Goal: Transaction & Acquisition: Purchase product/service

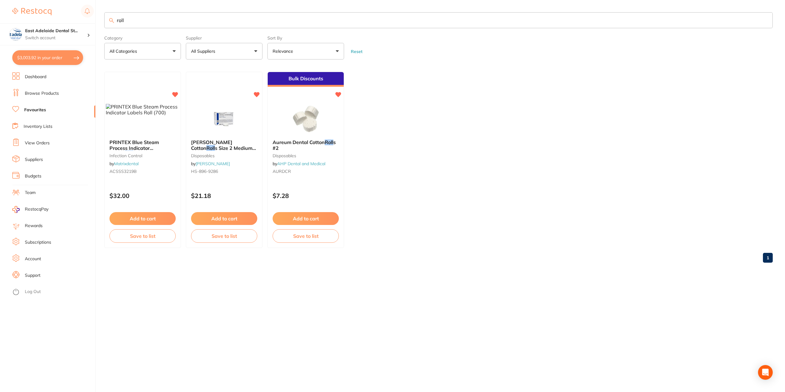
scroll to position [19, 0]
click at [59, 56] on button "$3,003.92 in your order" at bounding box center [47, 57] width 71 height 15
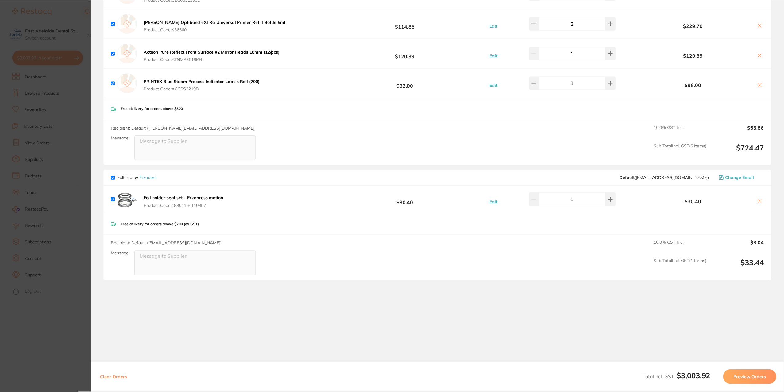
scroll to position [1062, 0]
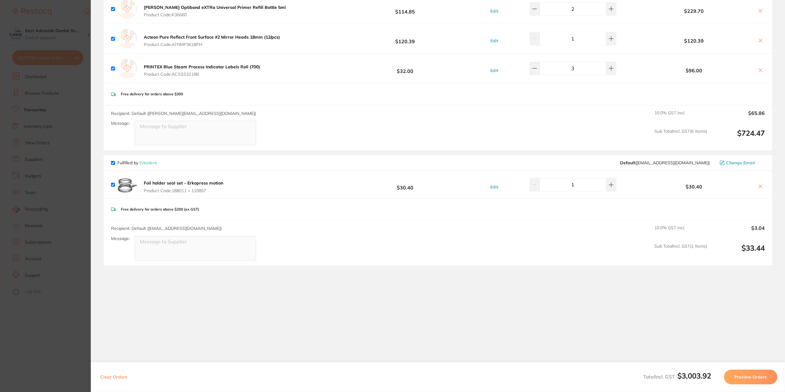
click at [72, 329] on section "Update RRP Set your pre negotiated price for this item. Item Agreed RRP (excl. …" at bounding box center [392, 196] width 785 height 392
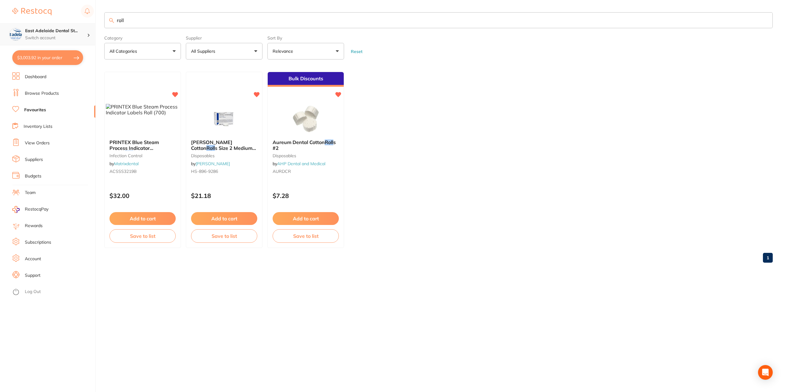
drag, startPoint x: 136, startPoint y: 23, endPoint x: 52, endPoint y: 26, distance: 84.4
click at [52, 26] on div "$3,003.92 [STREET_ADDRESS] Switch account East Adelaide Dental Studio $3,003.92…" at bounding box center [392, 196] width 785 height 392
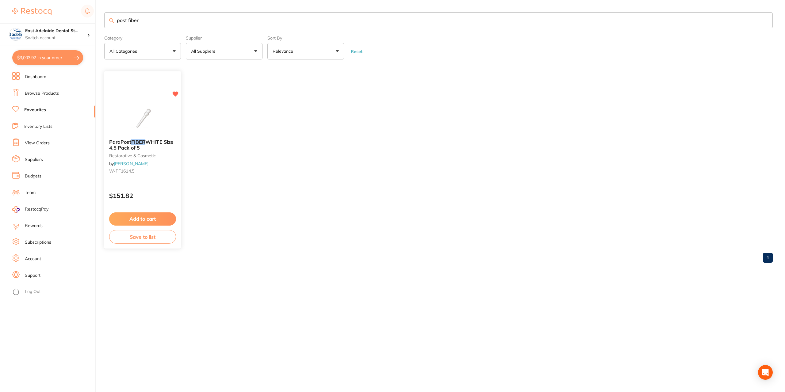
type input "post fiber"
click at [160, 150] on b "ParaPost FIBER WHITE Size 4.5 Pack of 5" at bounding box center [142, 145] width 67 height 11
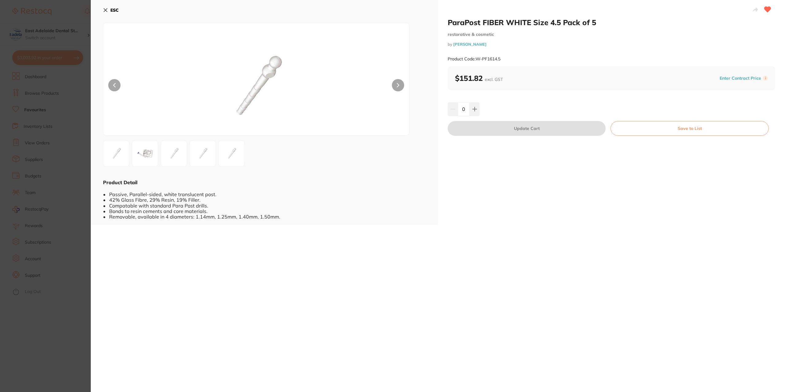
click at [80, 243] on section "ParaPost FIBER WHITE Size 4.5 Pack of 5 restorative & cosmetic by [PERSON_NAME]…" at bounding box center [392, 196] width 785 height 392
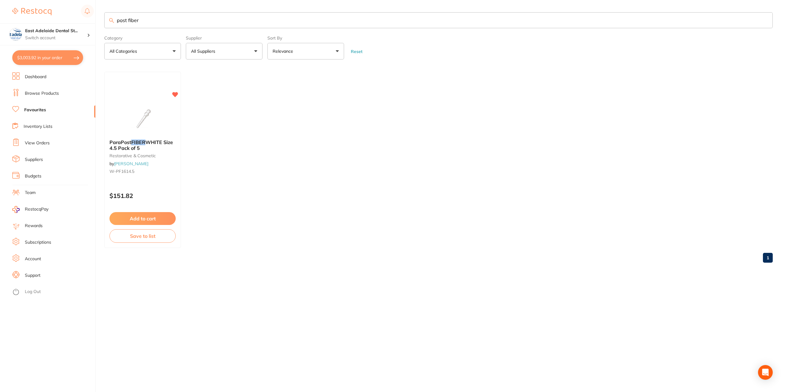
click at [49, 95] on link "Browse Products" at bounding box center [42, 93] width 34 height 6
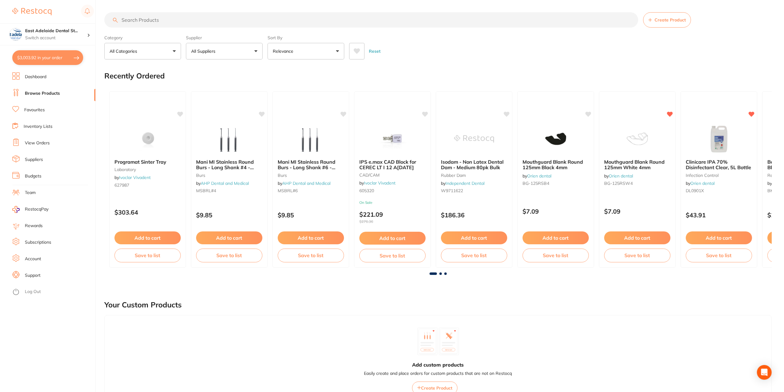
click at [147, 21] on input "search" at bounding box center [371, 19] width 534 height 15
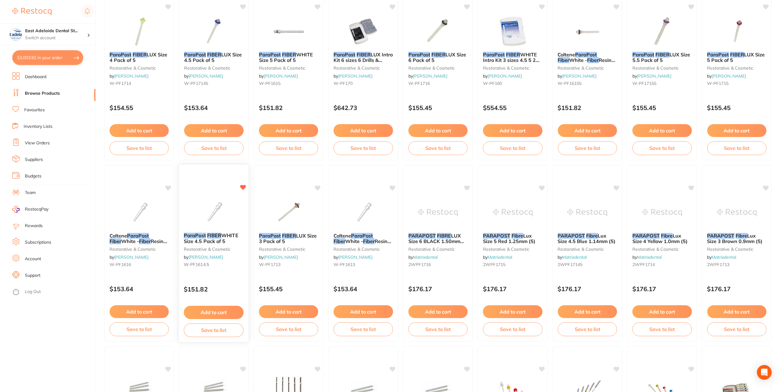
scroll to position [92, 0]
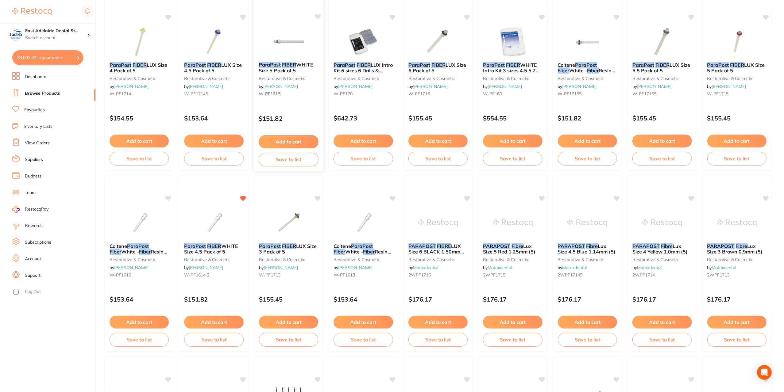
type input "parapost fiber"
click at [284, 141] on button "Add to cart" at bounding box center [289, 141] width 60 height 13
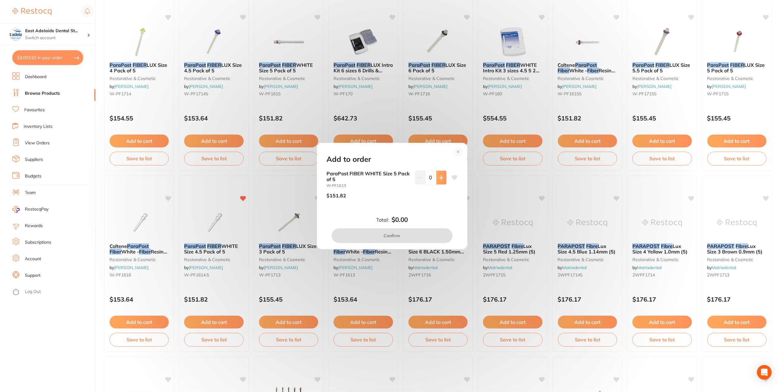
click at [442, 180] on button at bounding box center [441, 177] width 10 height 13
type input "1"
click at [421, 237] on button "Confirm" at bounding box center [392, 235] width 121 height 15
checkbox input "false"
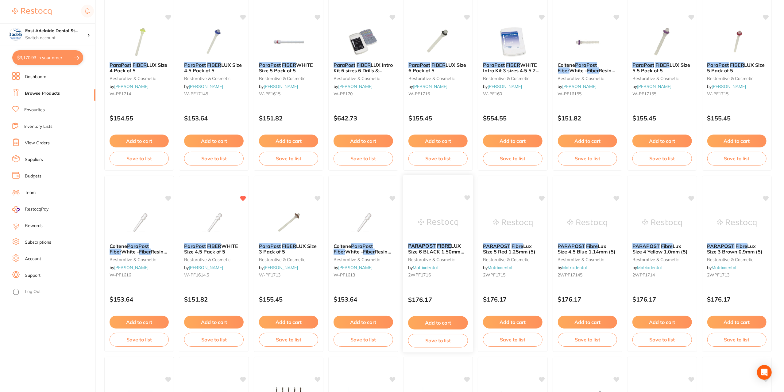
scroll to position [1092, 0]
click at [231, 319] on button "Add to cart" at bounding box center [214, 322] width 60 height 13
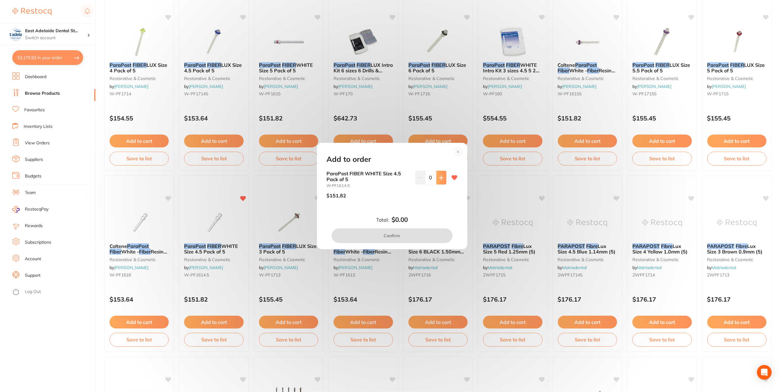
click at [440, 180] on button at bounding box center [441, 177] width 10 height 13
type input "1"
click at [413, 235] on button "Confirm" at bounding box center [392, 235] width 121 height 15
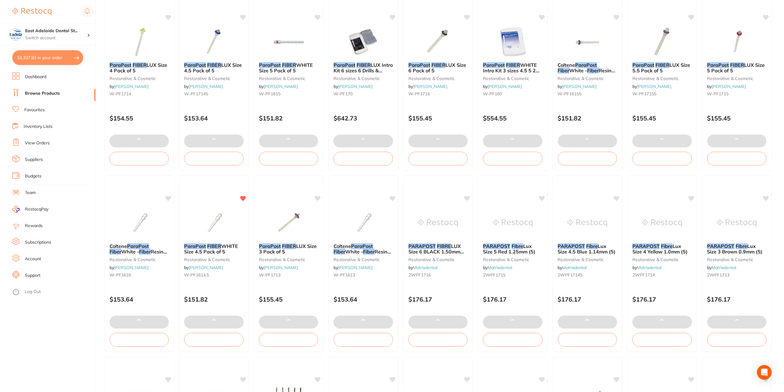
scroll to position [1121, 0]
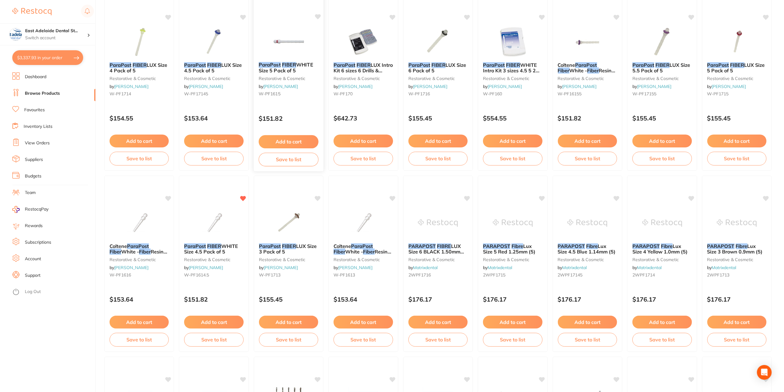
click at [319, 14] on icon at bounding box center [318, 16] width 6 height 5
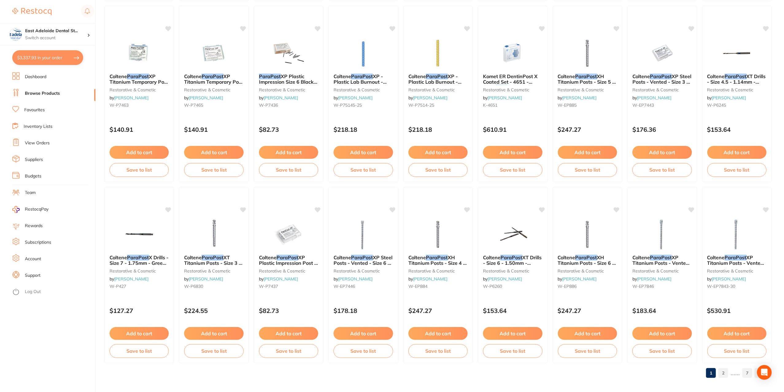
scroll to position [808, 0]
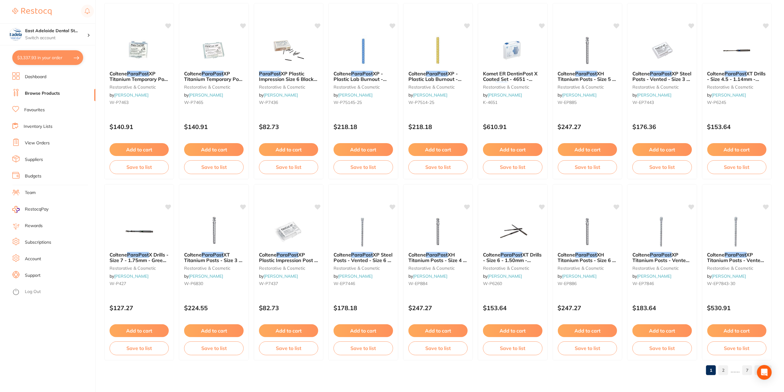
click at [53, 63] on button "$3,337.93 in your order" at bounding box center [47, 57] width 71 height 15
checkbox input "true"
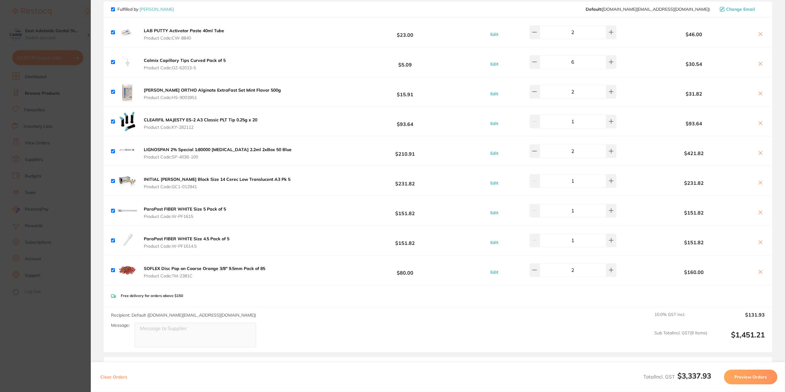
scroll to position [447, 0]
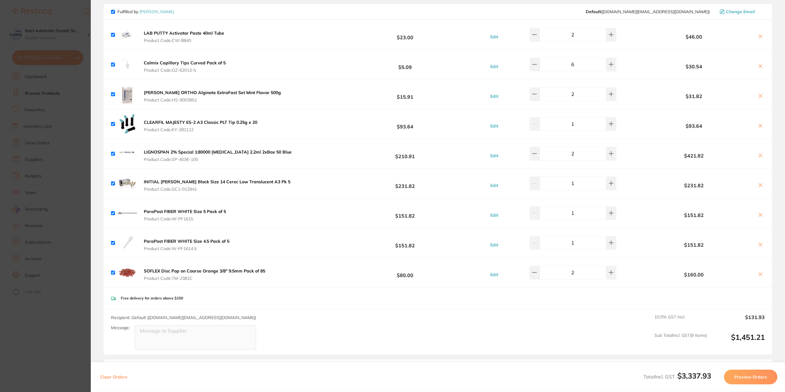
drag, startPoint x: 577, startPoint y: 60, endPoint x: 544, endPoint y: 70, distance: 33.8
click at [544, 70] on input "6" at bounding box center [573, 64] width 67 height 13
type input "10"
click at [520, 102] on div "[PERSON_NAME] ORTHO Alginate ExtraFast Set Mint Flavor 500g Product Code: HS-90…" at bounding box center [438, 93] width 669 height 29
click at [21, 194] on section "Update RRP Set your pre negotiated price for this item. Item Agreed RRP (excl. …" at bounding box center [392, 196] width 785 height 392
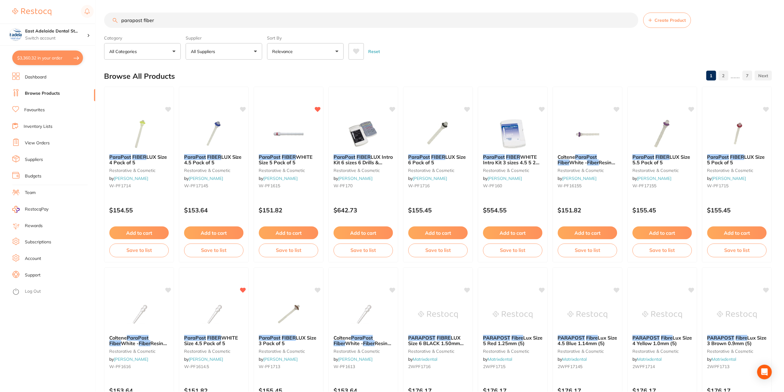
scroll to position [808, 0]
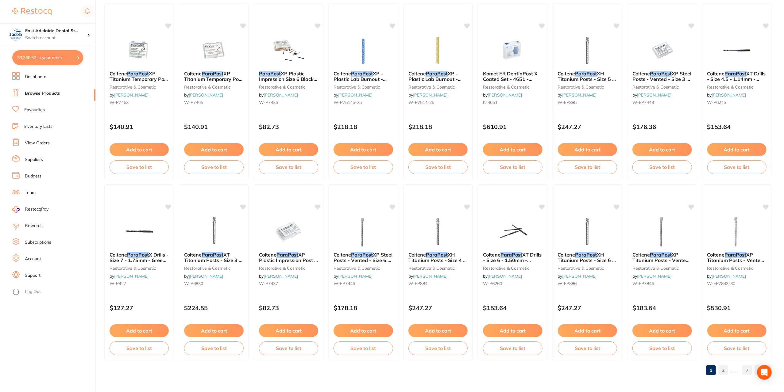
click at [41, 57] on button "$3,360.32 in your order" at bounding box center [47, 57] width 71 height 15
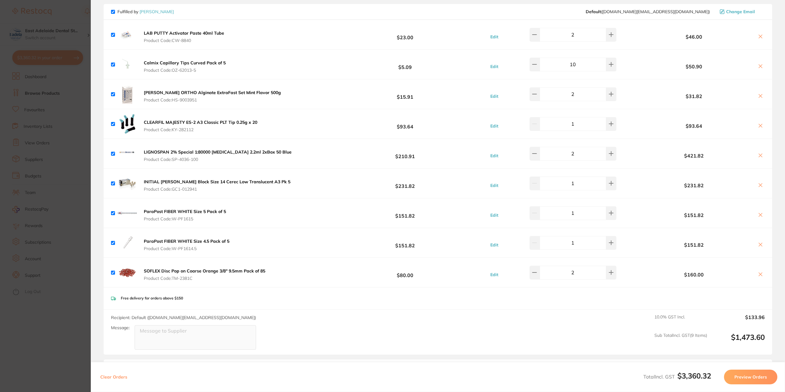
drag, startPoint x: 195, startPoint y: 278, endPoint x: 174, endPoint y: 283, distance: 22.3
click at [175, 280] on div "SOFLEX Disc Pop on Coarse Orange 3/8" 9.5mm Pack of 85 Product Code: TM-2381C" at bounding box center [189, 273] width 156 height 20
drag, startPoint x: 42, startPoint y: 334, endPoint x: 150, endPoint y: 75, distance: 280.0
click at [44, 331] on section "Update RRP Set your pre negotiated price for this item. Item Agreed RRP (excl. …" at bounding box center [392, 196] width 785 height 392
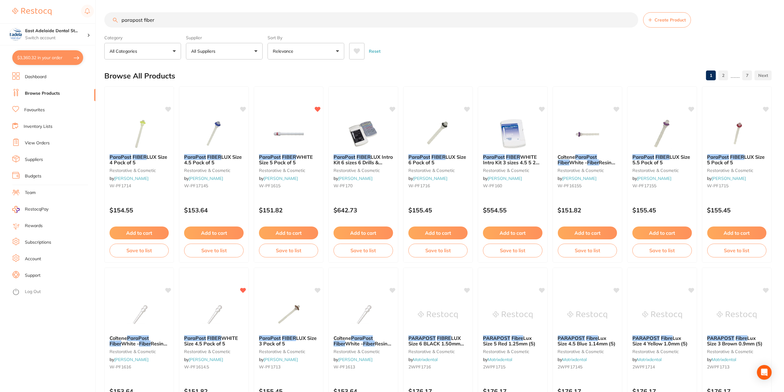
drag, startPoint x: 160, startPoint y: 17, endPoint x: 121, endPoint y: 31, distance: 42.1
click at [121, 31] on section "parapost fiber Create Product Category All Categories All Categories burs CAD/C…" at bounding box center [437, 35] width 667 height 47
type input "soflex"
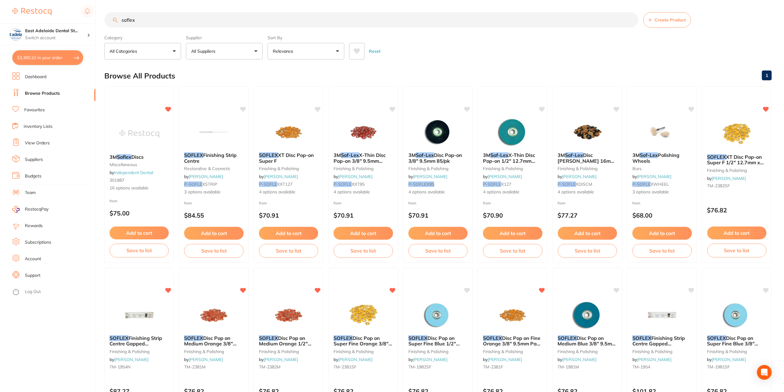
click at [295, 231] on button "Add to cart" at bounding box center [288, 233] width 59 height 13
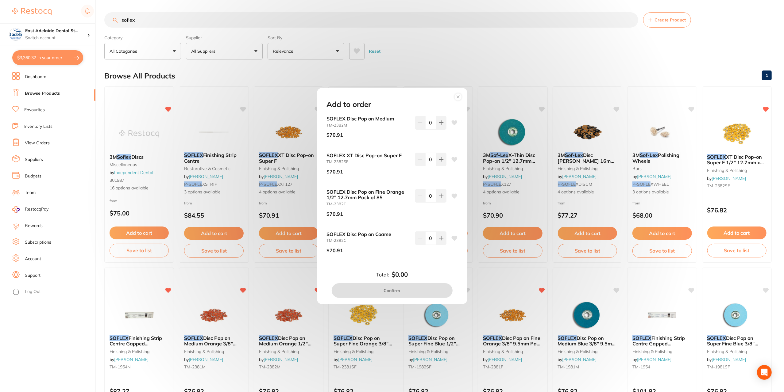
click at [458, 95] on circle at bounding box center [457, 96] width 7 height 7
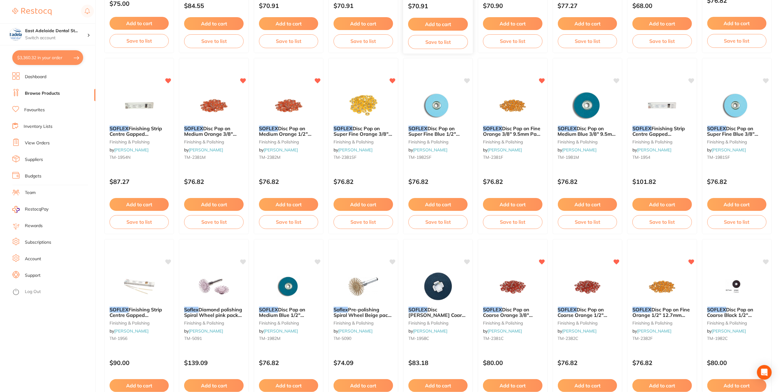
scroll to position [215, 0]
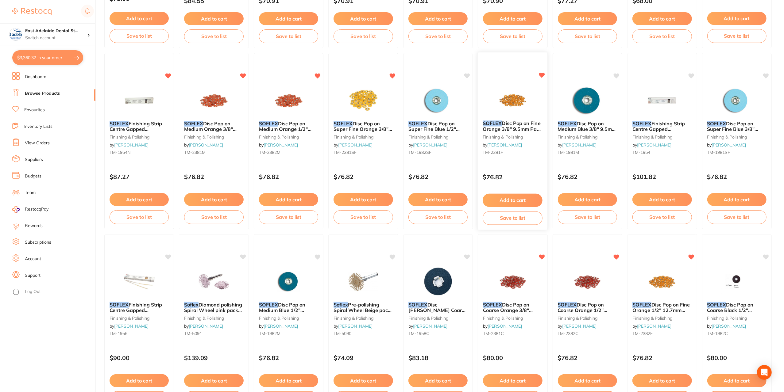
click at [528, 199] on button "Add to cart" at bounding box center [512, 200] width 60 height 13
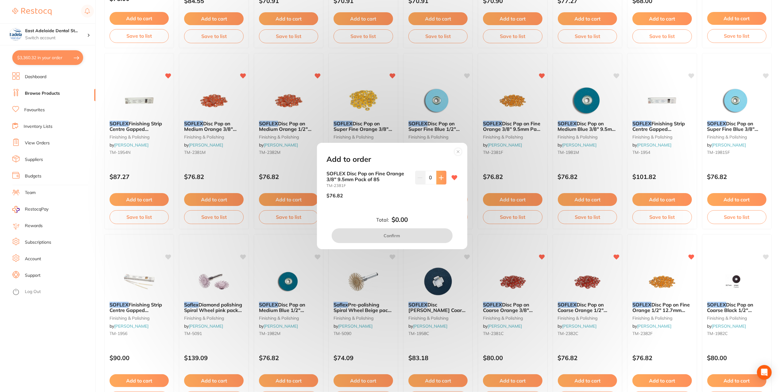
click at [439, 176] on icon at bounding box center [441, 177] width 5 height 5
type input "1"
click at [411, 236] on button "Confirm" at bounding box center [392, 235] width 121 height 15
checkbox input "false"
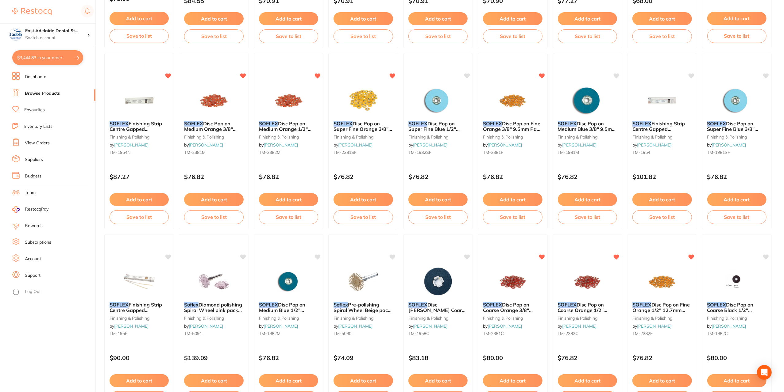
click at [46, 57] on button "$3,444.83 in your order" at bounding box center [47, 57] width 71 height 15
checkbox input "true"
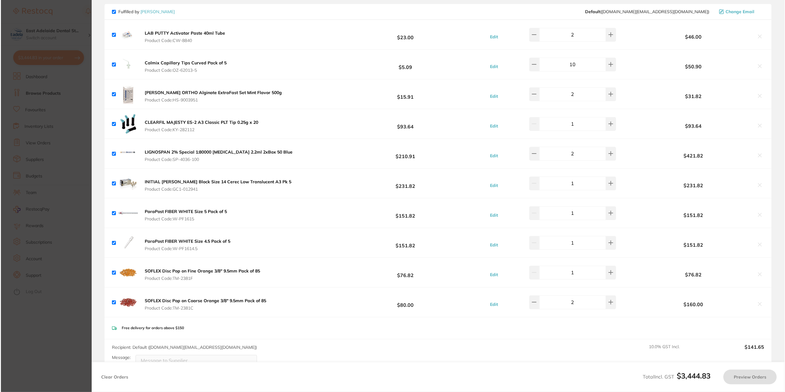
scroll to position [0, 0]
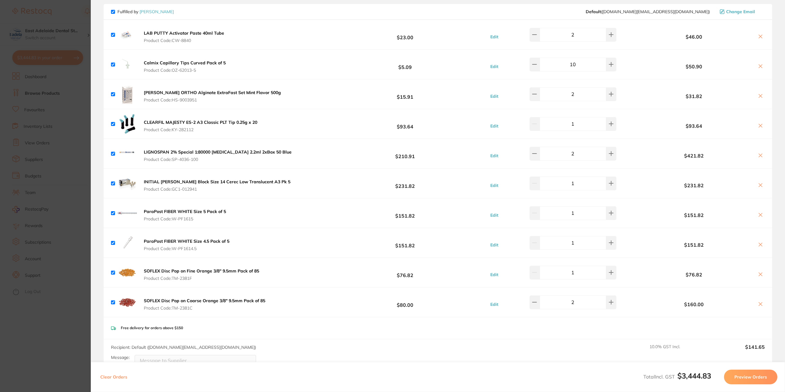
click at [52, 338] on section "Update RRP Set your pre negotiated price for this item. Item Agreed RRP (excl. …" at bounding box center [392, 196] width 785 height 392
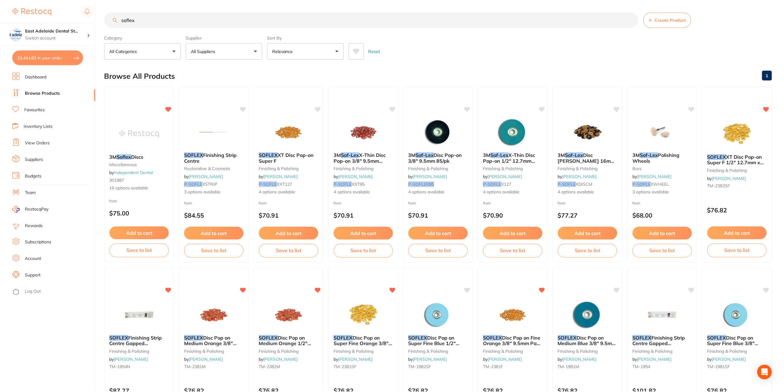
scroll to position [215, 0]
